Goal: Find specific page/section

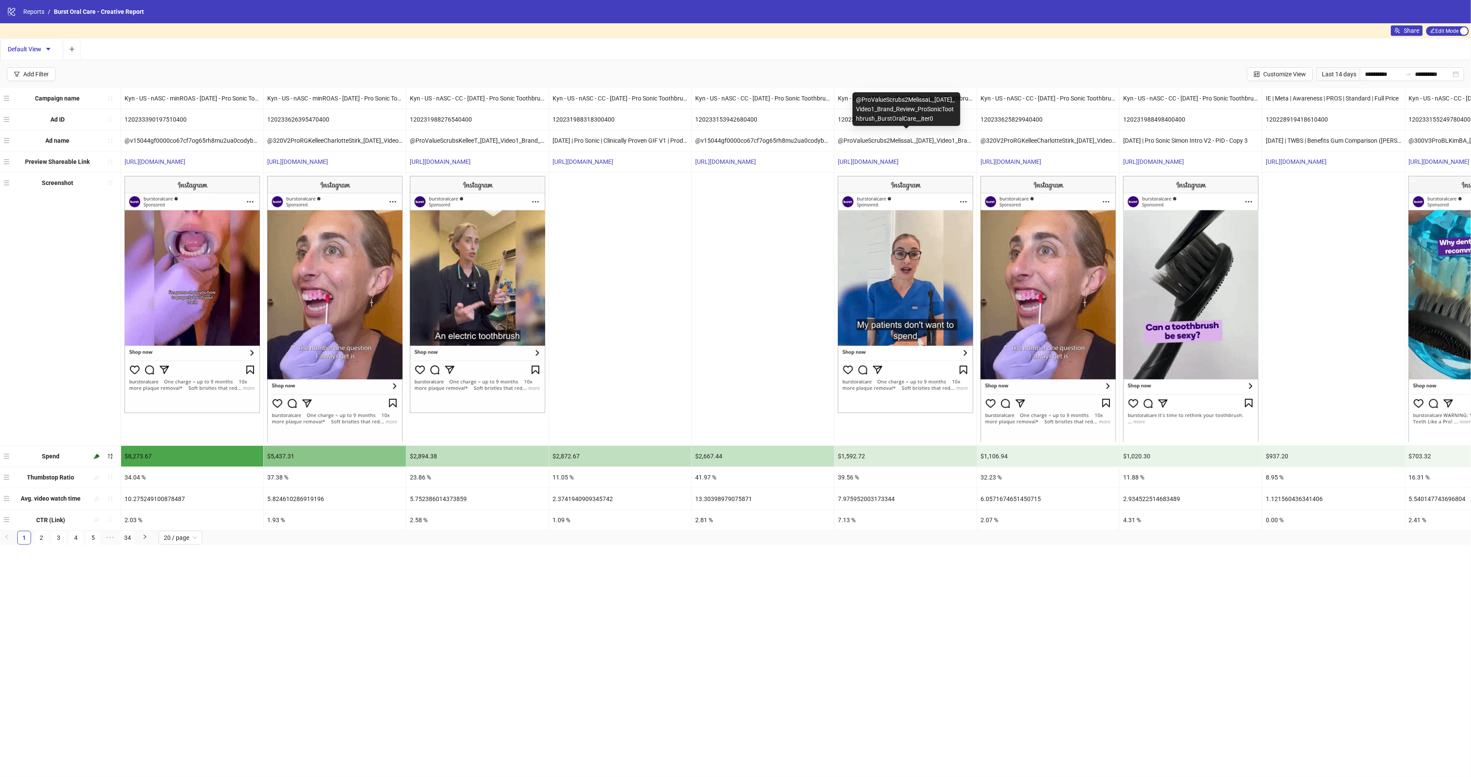
click at [931, 140] on div "@ProValueScrubs2MelissaL_[DATE]_Video1_Brand_Review_ProSonicToothbrush_BurstOra…" at bounding box center [905, 140] width 142 height 21
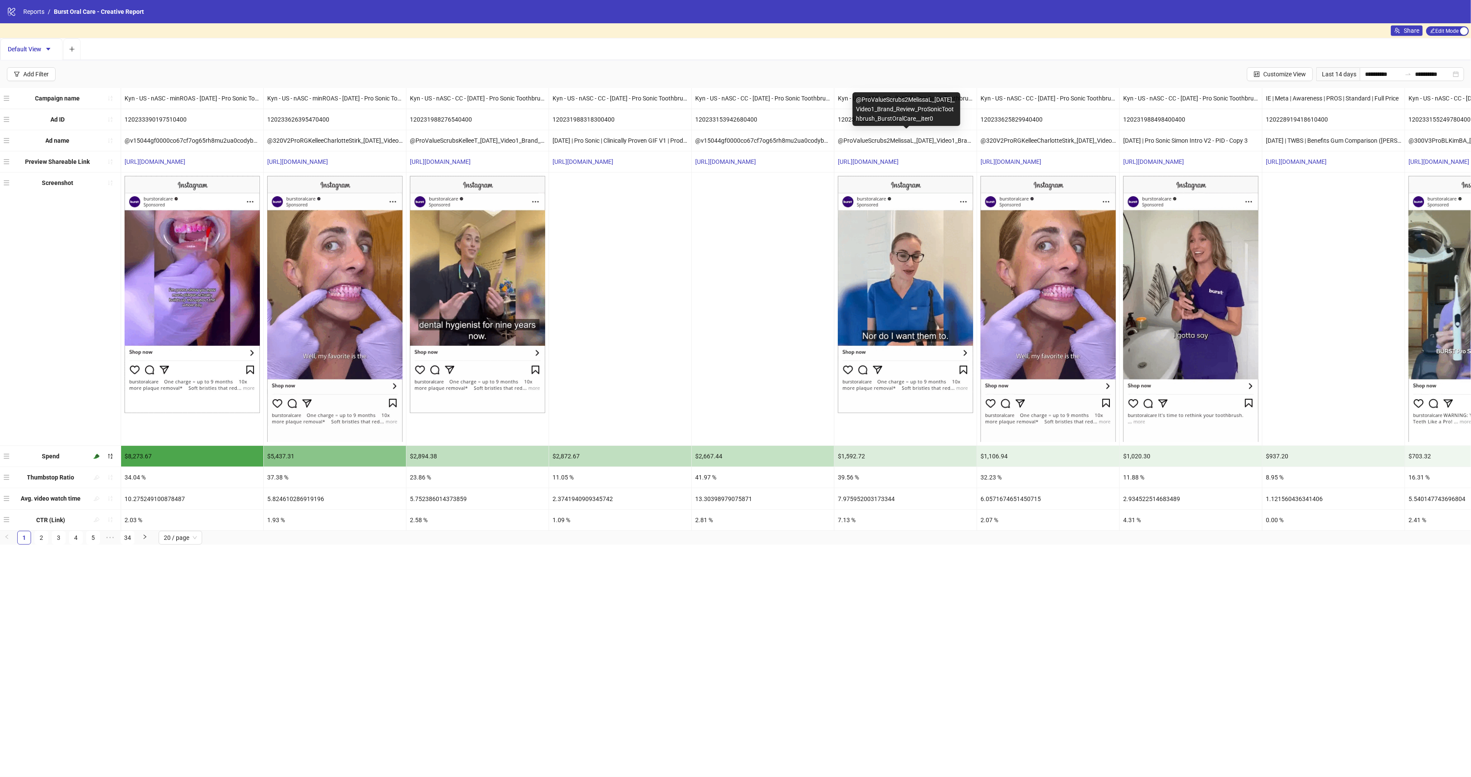
click at [936, 139] on div "@ProValueScrubs2MelissaL_[DATE]_Video1_Brand_Review_ProSonicToothbrush_BurstOra…" at bounding box center [905, 140] width 142 height 21
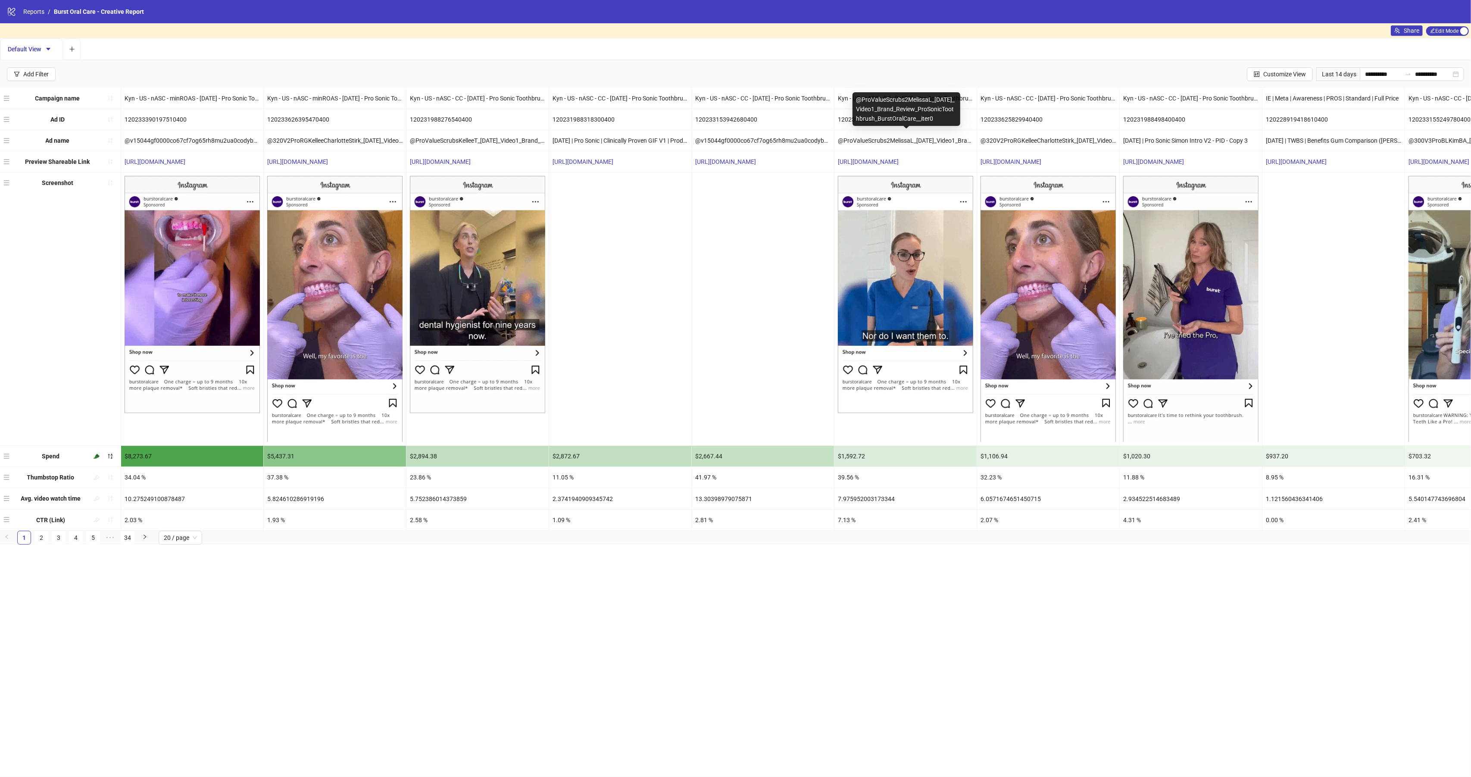
click at [936, 139] on div "@ProValueScrubs2MelissaL_[DATE]_Video1_Brand_Review_ProSonicToothbrush_BurstOra…" at bounding box center [905, 140] width 142 height 21
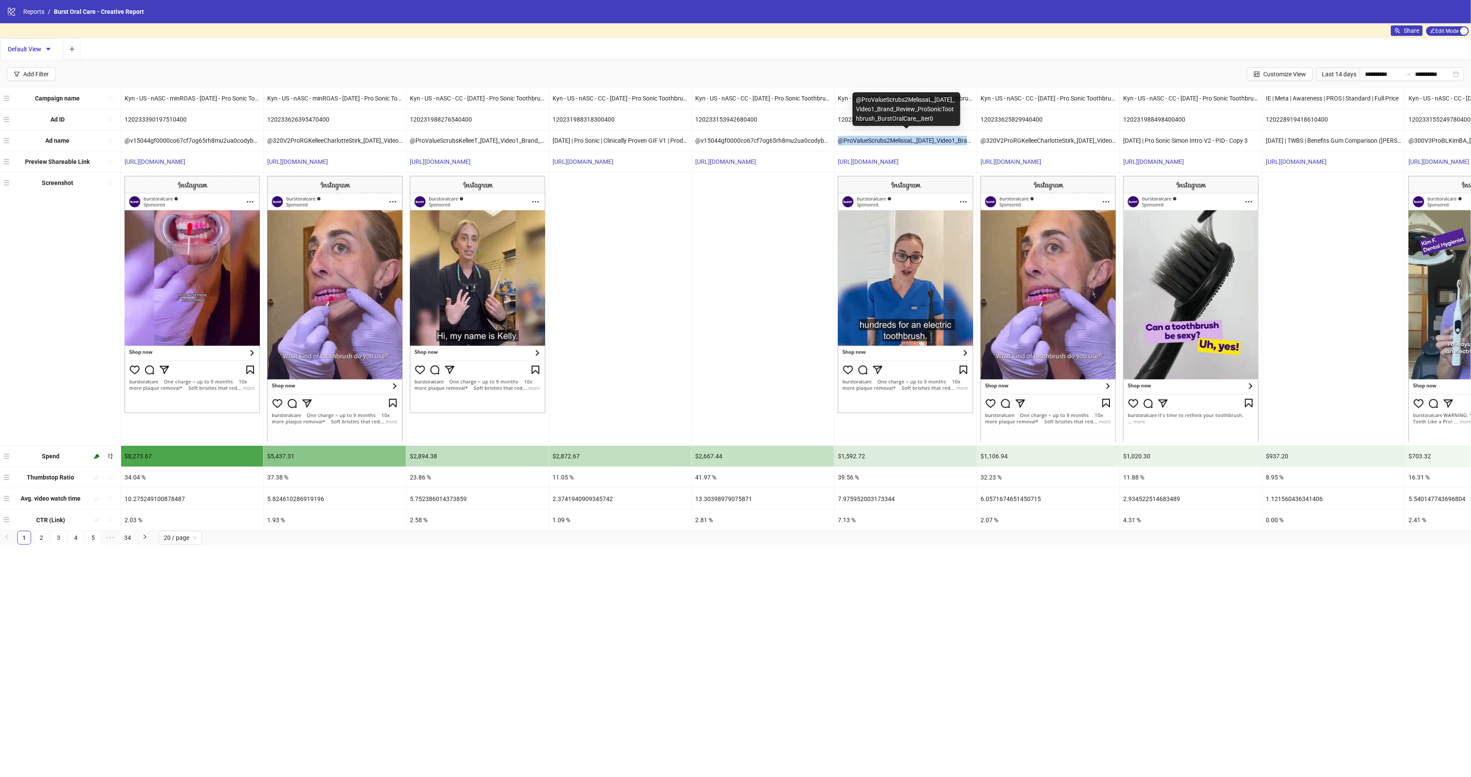
click at [937, 139] on div "@ProValueScrubs2MelissaL_[DATE]_Video1_Brand_Review_ProSonicToothbrush_BurstOra…" at bounding box center [905, 140] width 142 height 21
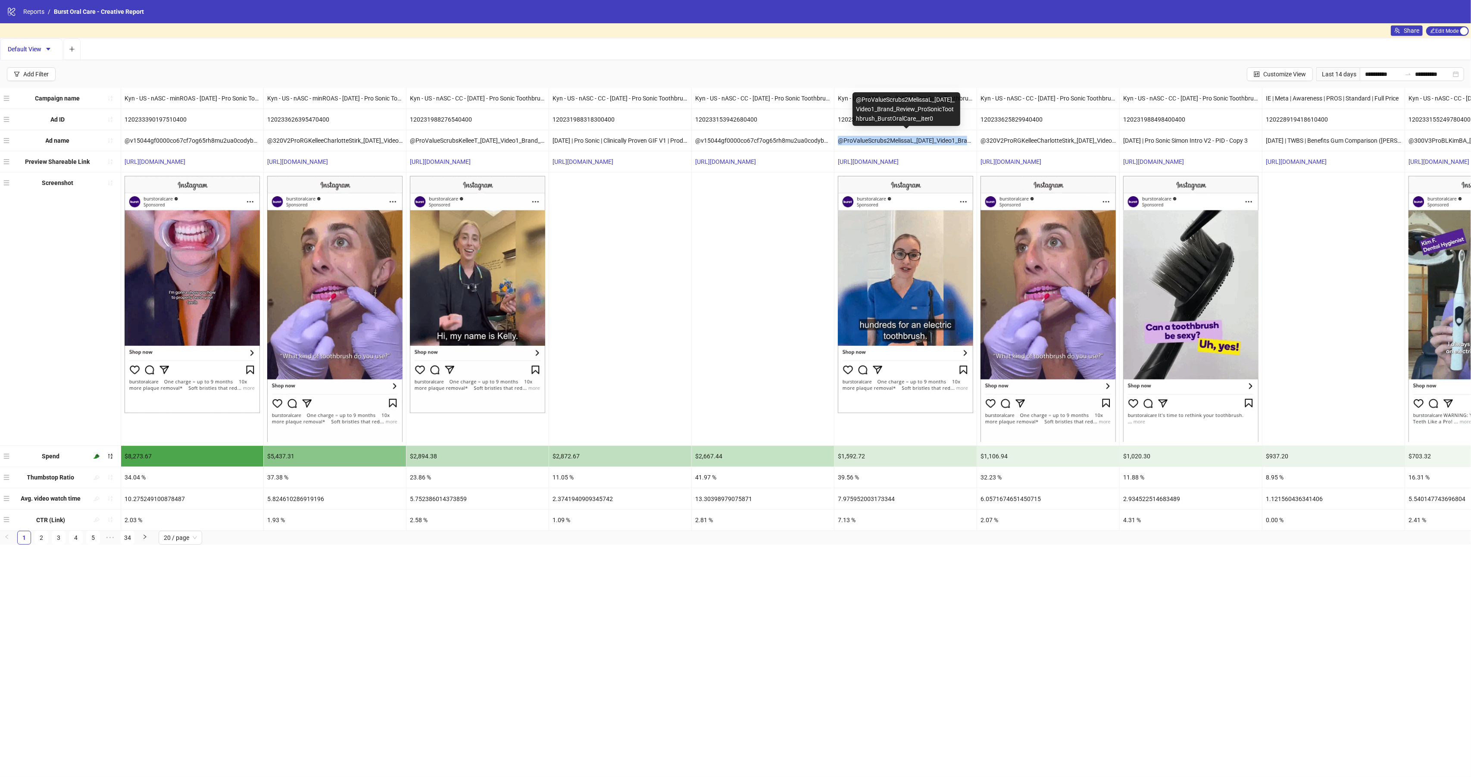
click at [907, 143] on div "@ProValueScrubs2MelissaL_[DATE]_Video1_Brand_Review_ProSonicToothbrush_BurstOra…" at bounding box center [905, 140] width 142 height 21
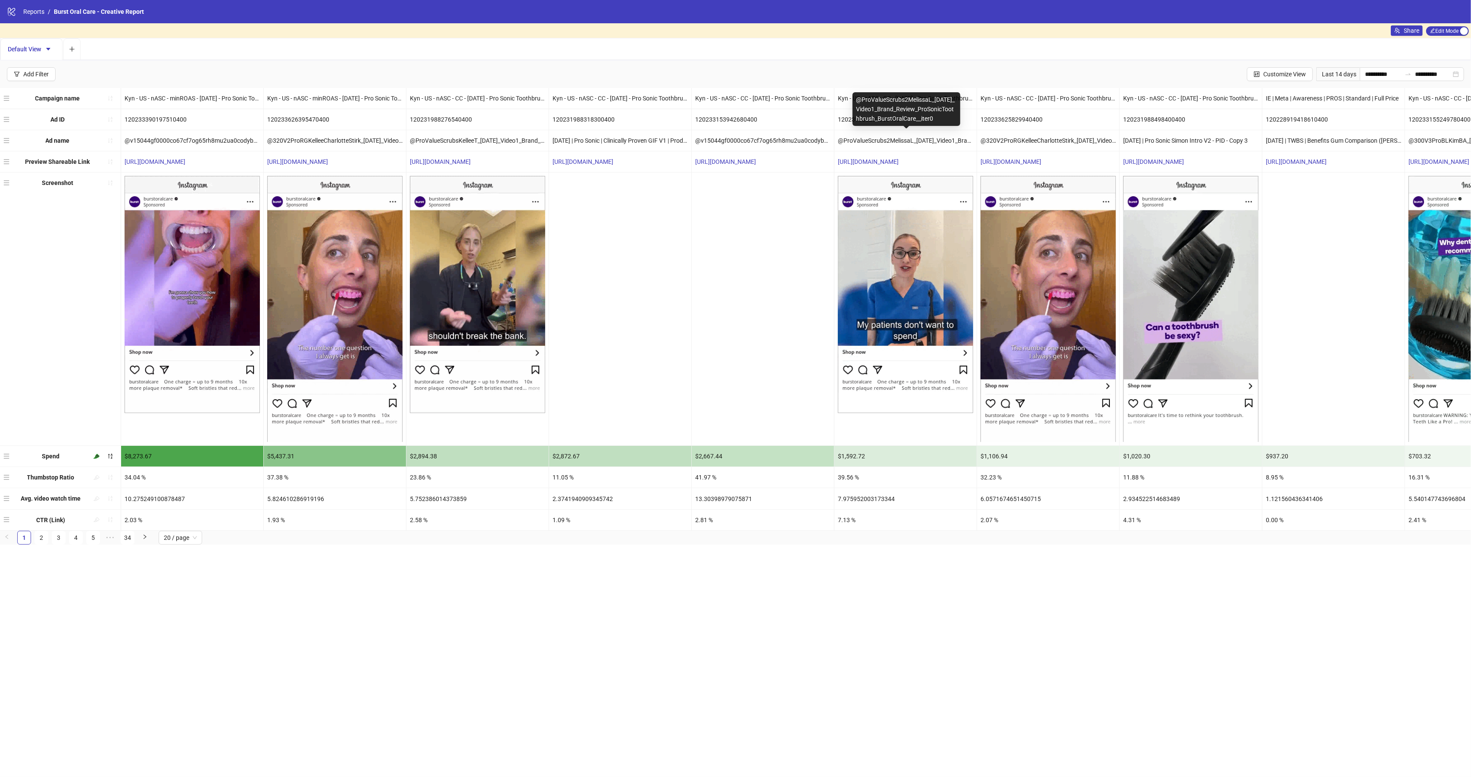
click at [864, 148] on div "@ProValueScrubs2MelissaL_[DATE]_Video1_Brand_Review_ProSonicToothbrush_BurstOra…" at bounding box center [905, 140] width 142 height 21
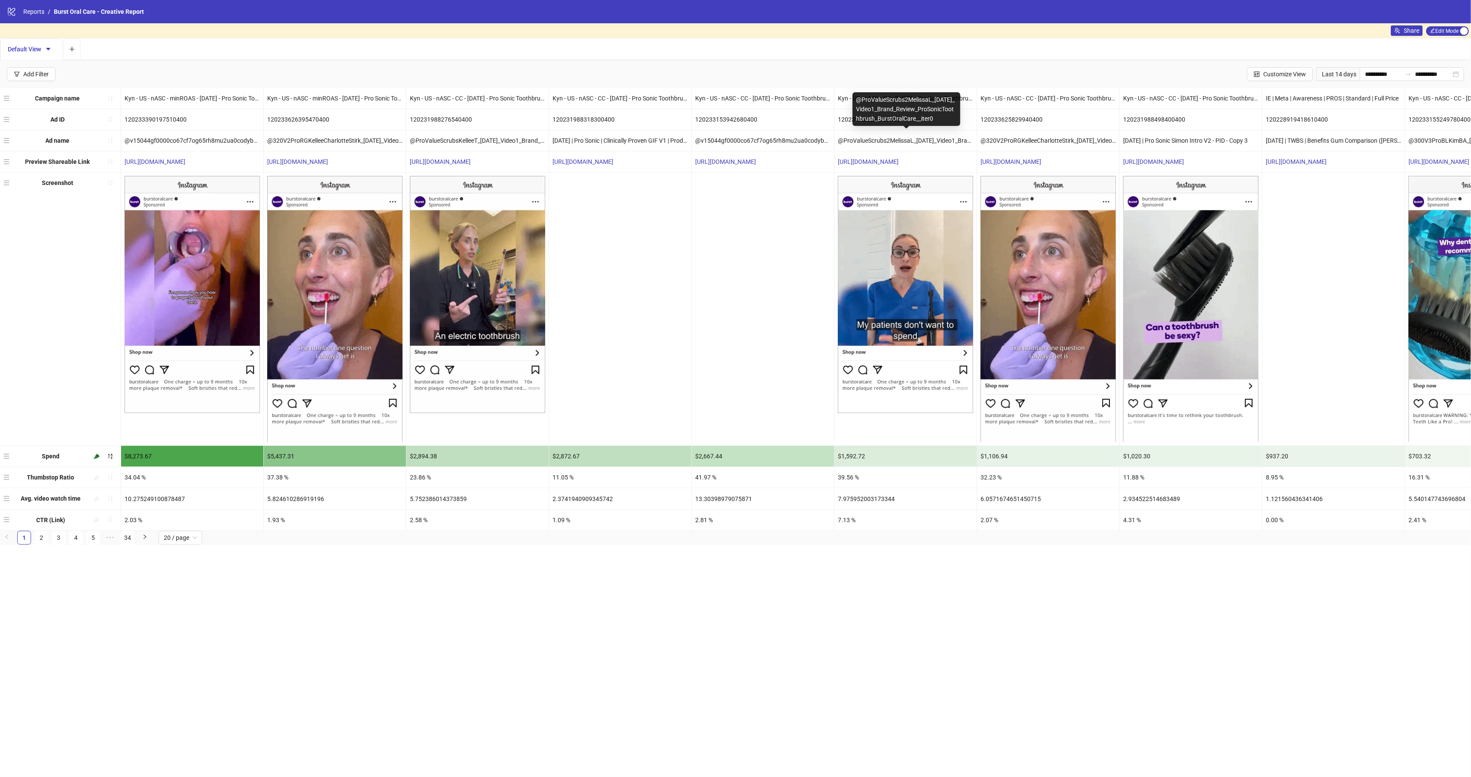
click at [863, 143] on div "@ProValueScrubs2MelissaL_[DATE]_Video1_Brand_Review_ProSonicToothbrush_BurstOra…" at bounding box center [905, 140] width 142 height 21
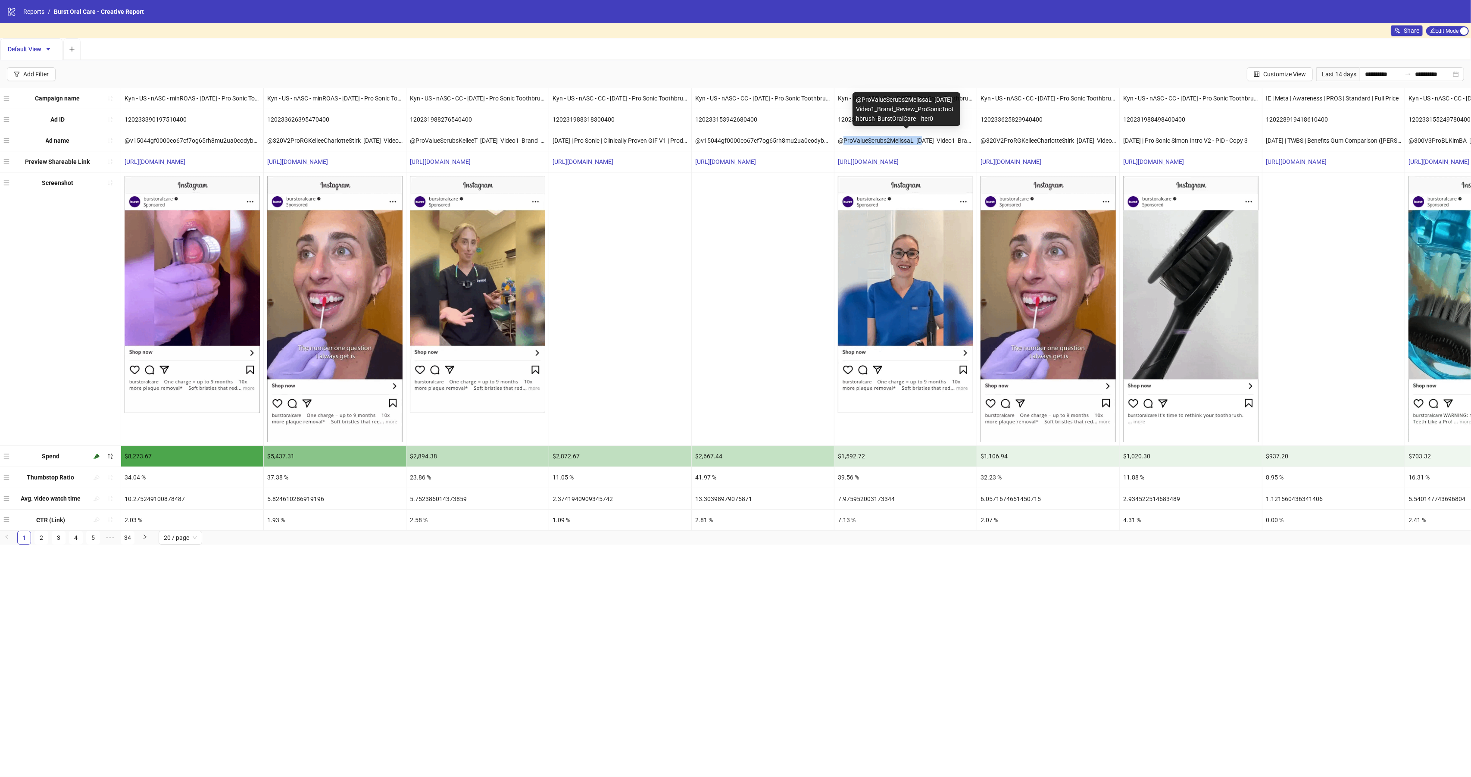
click at [863, 143] on div "@ProValueScrubs2MelissaL_[DATE]_Video1_Brand_Review_ProSonicToothbrush_BurstOra…" at bounding box center [905, 140] width 142 height 21
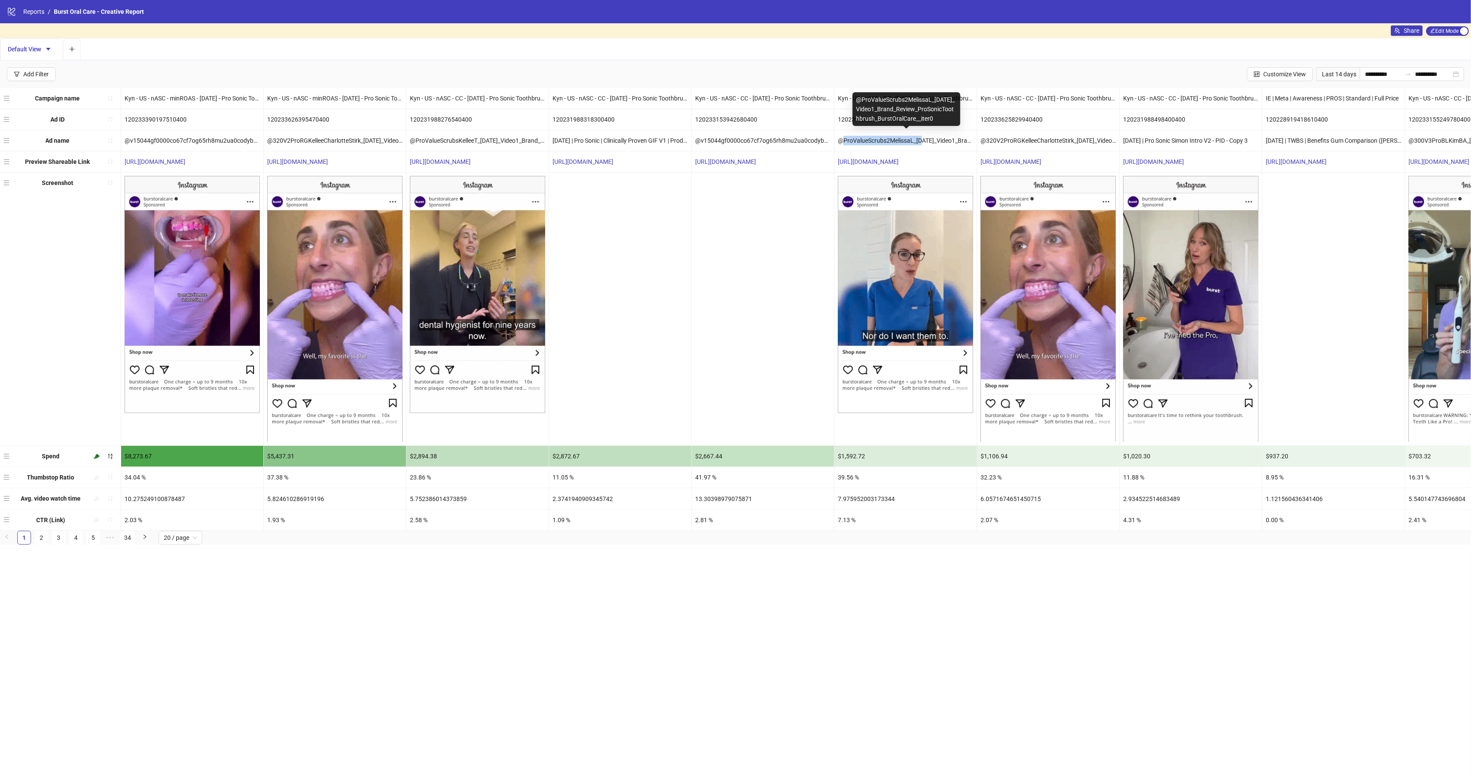
click at [853, 141] on div "@ProValueScrubs2MelissaL_[DATE]_Video1_Brand_Review_ProSonicToothbrush_BurstOra…" at bounding box center [905, 140] width 142 height 21
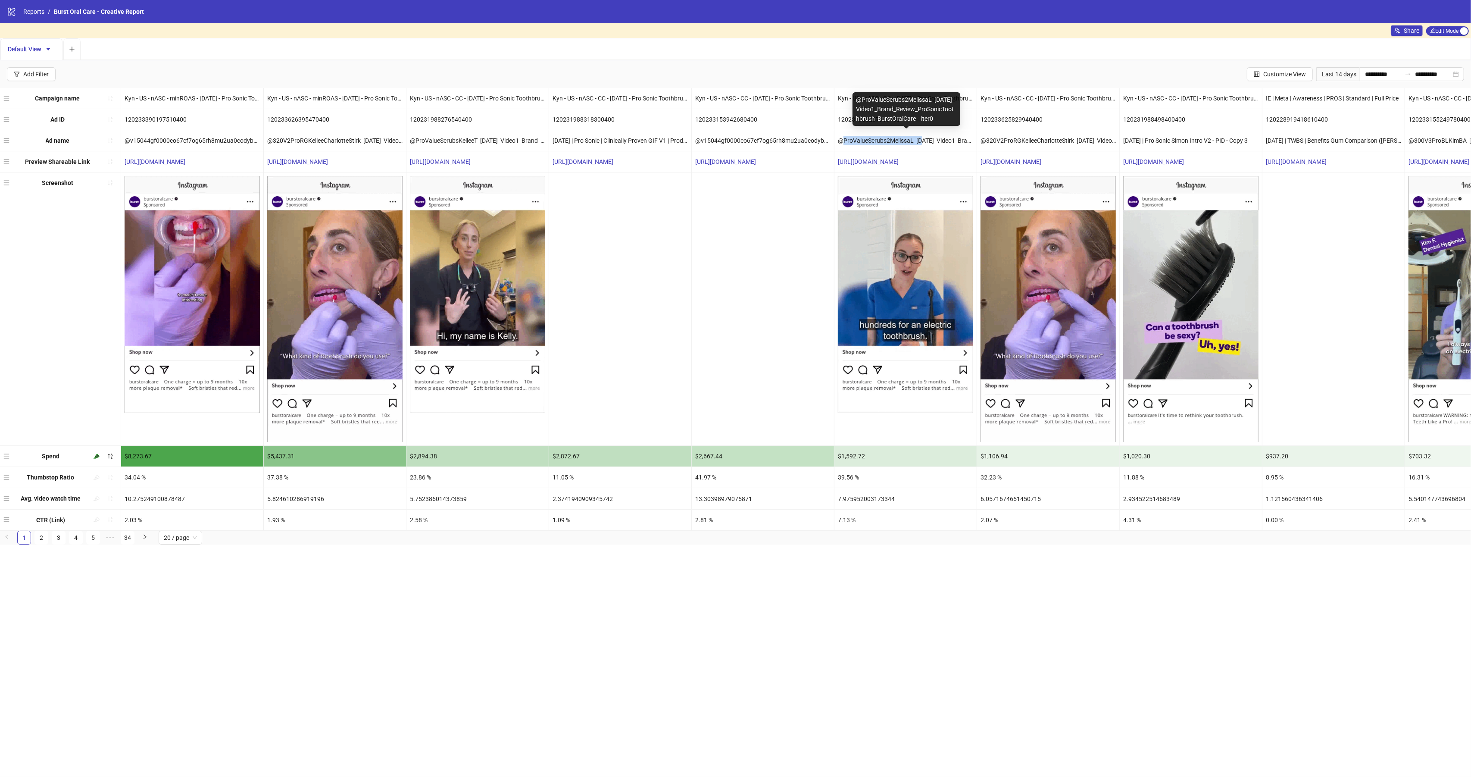
click at [853, 141] on div "@ProValueScrubs2MelissaL_[DATE]_Video1_Brand_Review_ProSonicToothbrush_BurstOra…" at bounding box center [905, 140] width 142 height 21
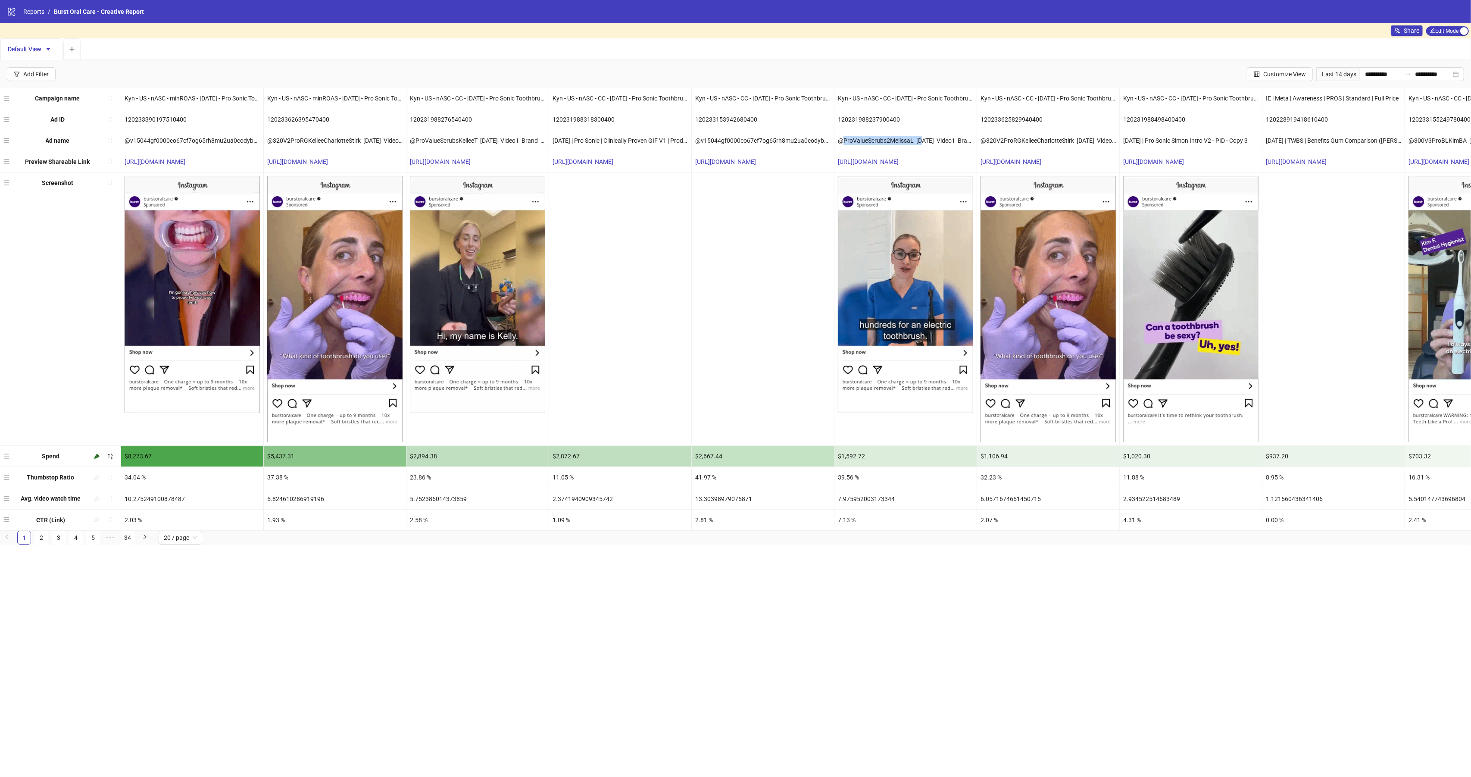
click at [855, 143] on div "@ProValueScrubs2MelissaL_[DATE]_Video1_Brand_Review_ProSonicToothbrush_BurstOra…" at bounding box center [905, 140] width 142 height 21
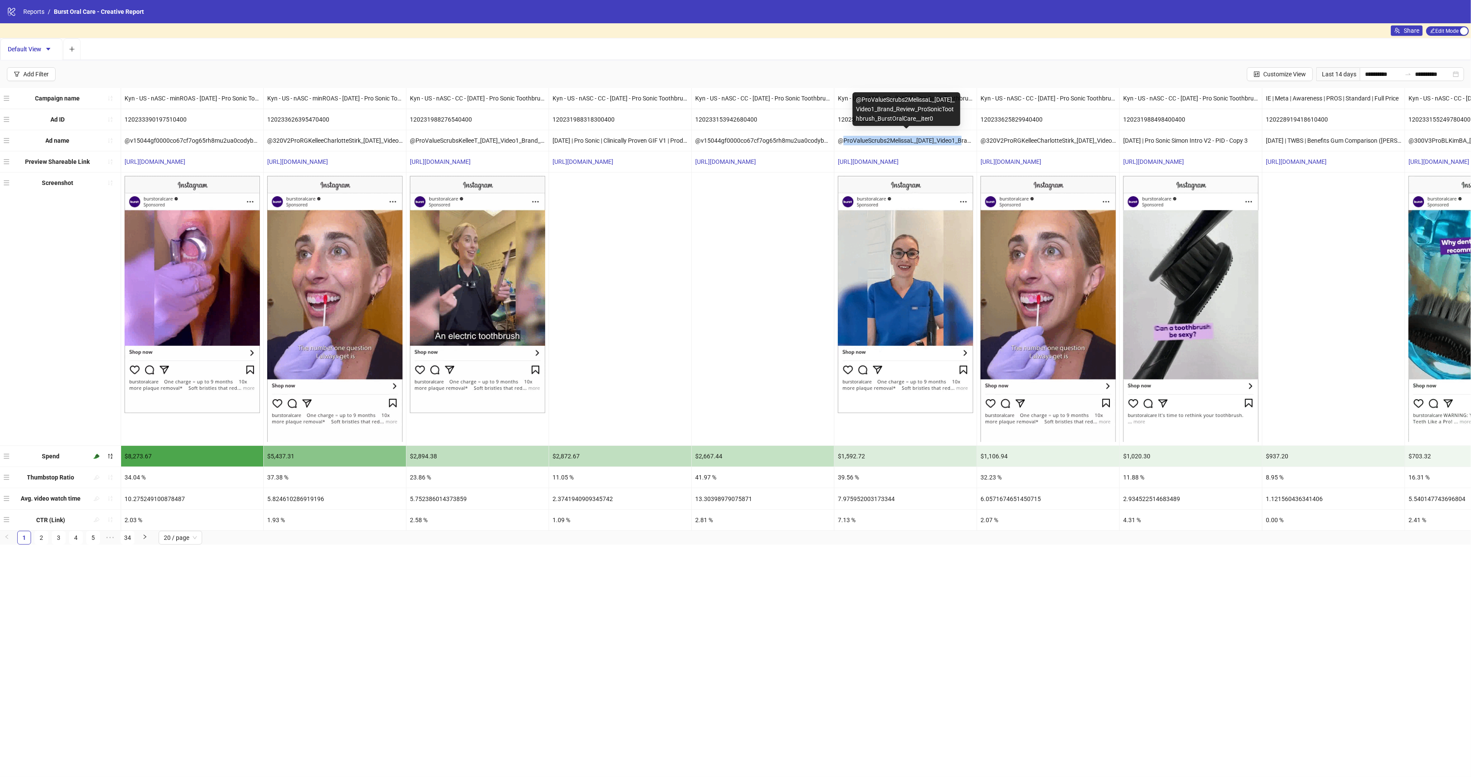
drag, startPoint x: 843, startPoint y: 141, endPoint x: 965, endPoint y: 140, distance: 121.1
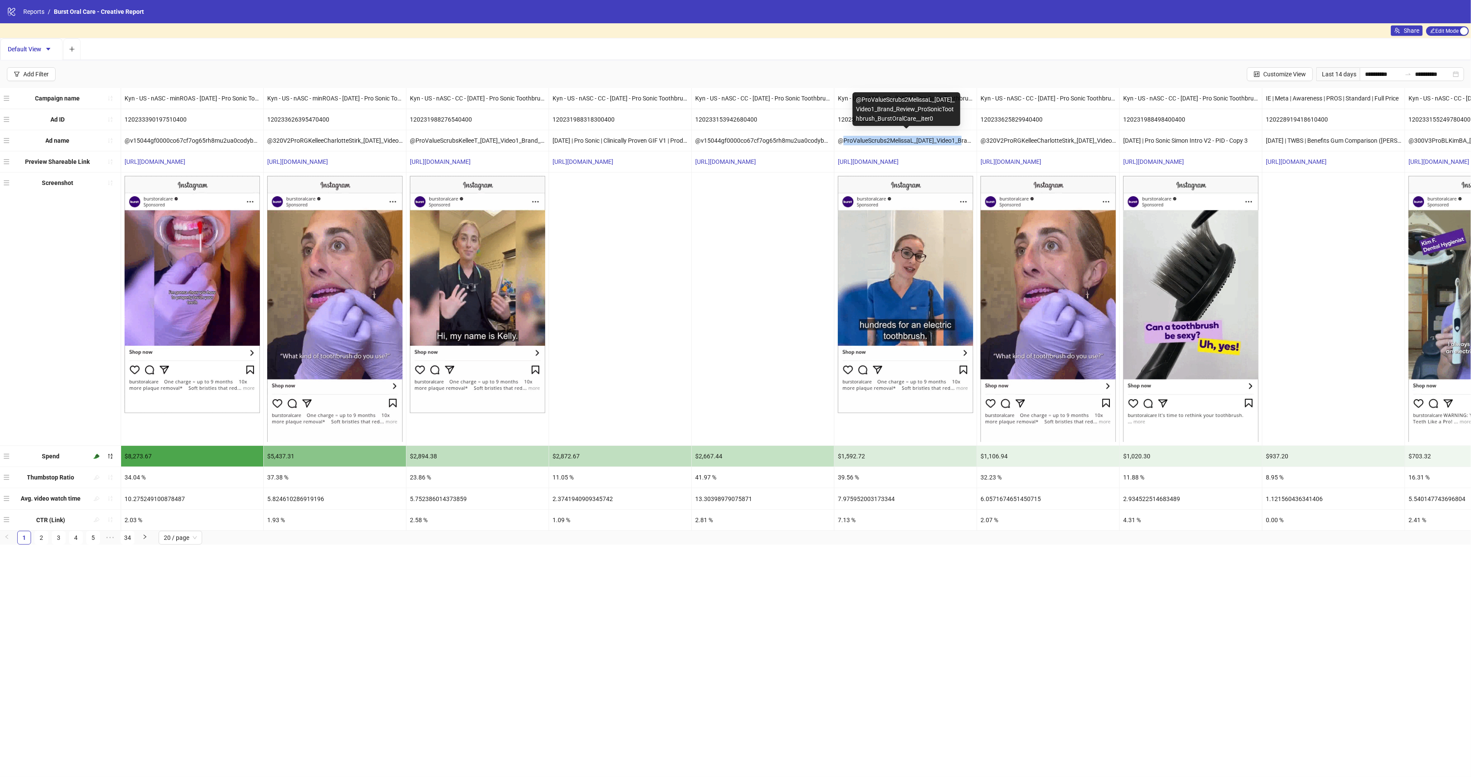
click at [965, 140] on div "@ProValueScrubs2MelissaL_[DATE]_Video1_Brand_Review_ProSonicToothbrush_BurstOra…" at bounding box center [905, 140] width 142 height 21
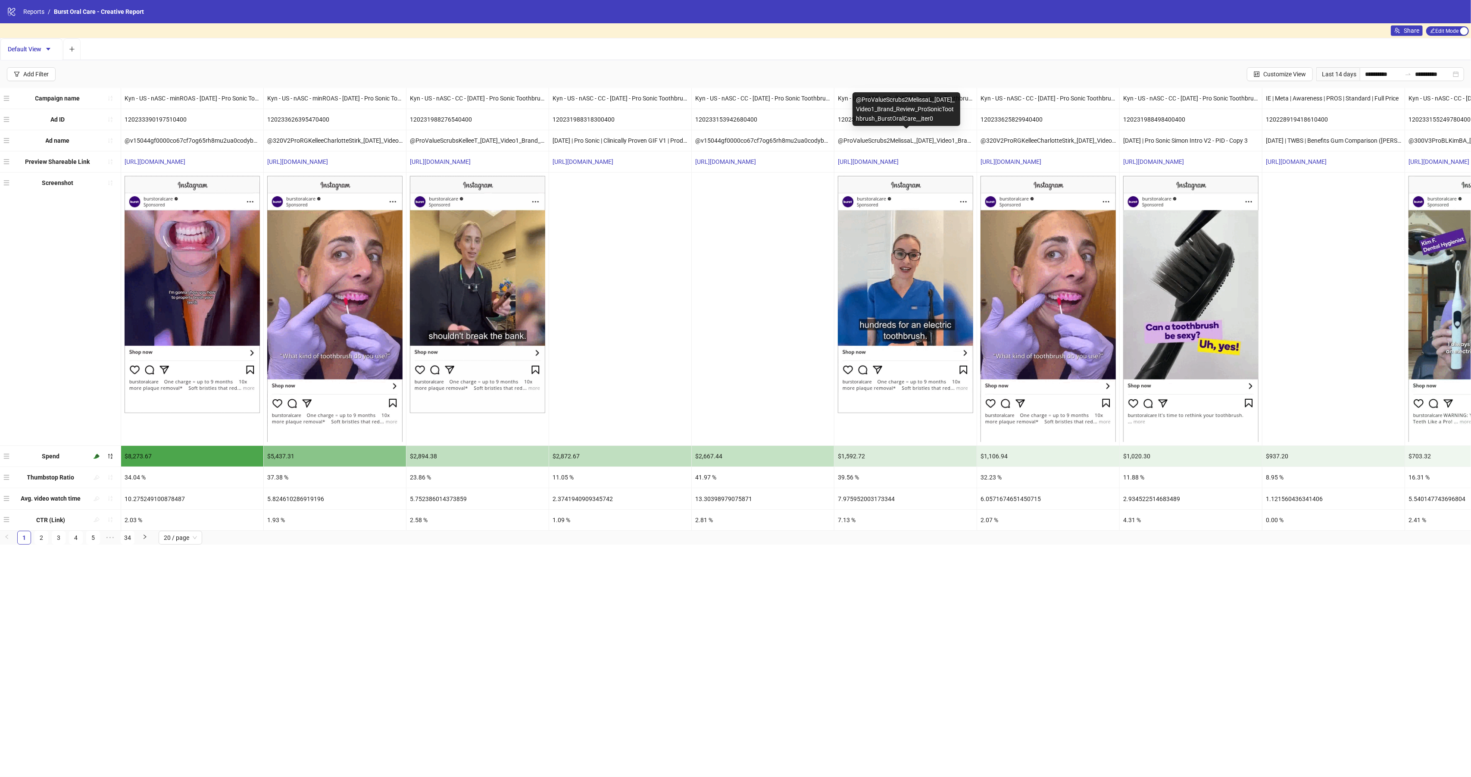
click at [954, 145] on div "@ProValueScrubs2MelissaL_[DATE]_Video1_Brand_Review_ProSonicToothbrush_BurstOra…" at bounding box center [905, 140] width 142 height 21
